Goal: Task Accomplishment & Management: Manage account settings

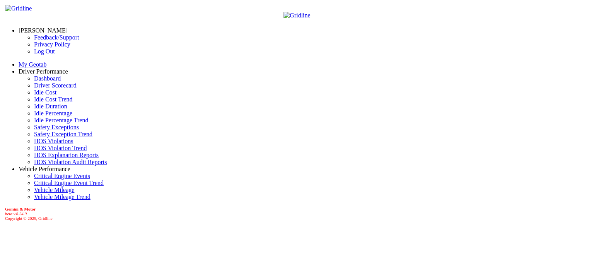
click at [38, 116] on link "Idle Percentage" at bounding box center [53, 113] width 38 height 7
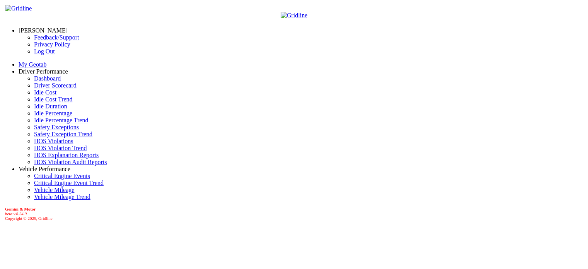
click at [68, 68] on span at bounding box center [68, 71] width 0 height 7
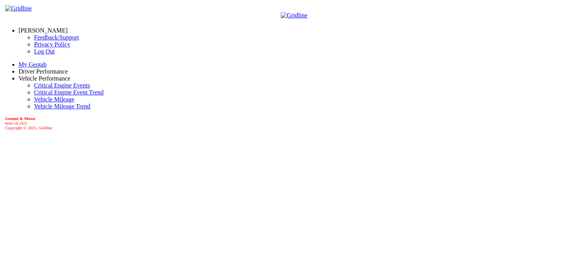
click at [51, 27] on link "[PERSON_NAME]" at bounding box center [43, 30] width 49 height 7
click at [34, 55] on link "Log Out" at bounding box center [44, 51] width 21 height 7
